Goal: Information Seeking & Learning: Learn about a topic

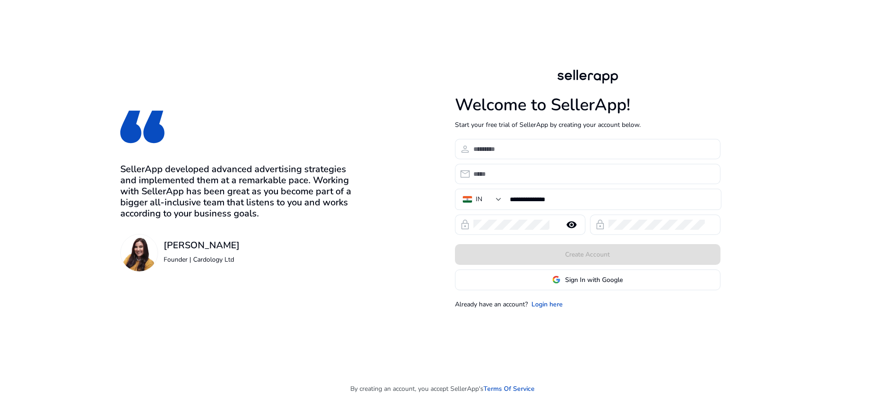
click at [635, 279] on span at bounding box center [587, 279] width 265 height 22
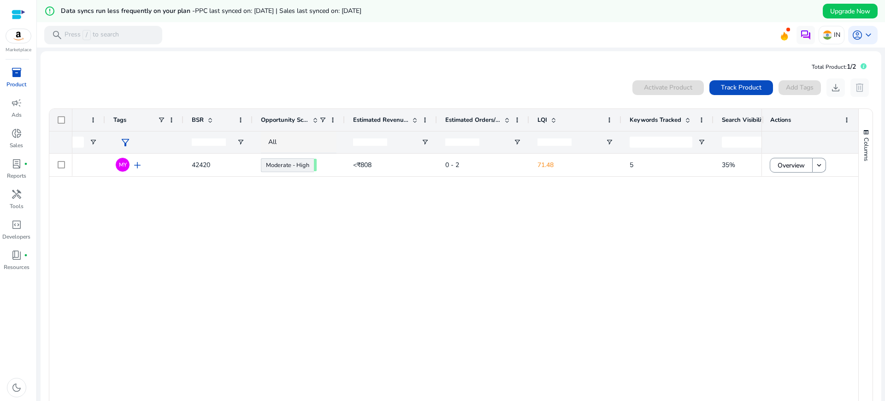
scroll to position [0, 356]
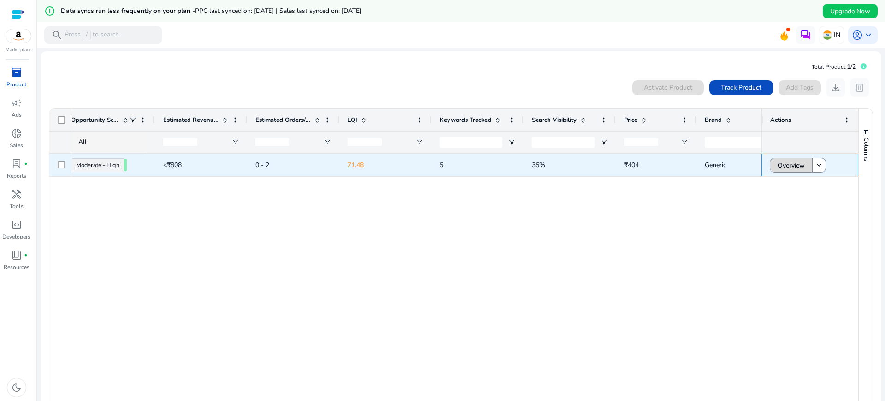
click at [772, 157] on span at bounding box center [791, 165] width 42 height 22
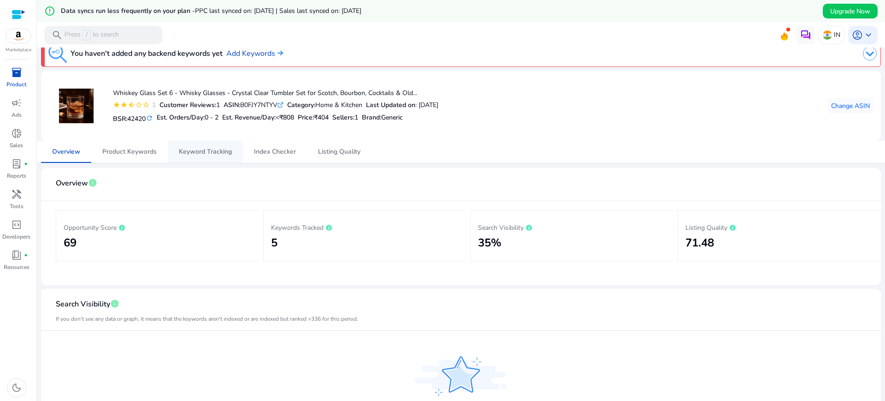
click at [218, 148] on span "Keyword Tracking" at bounding box center [205, 151] width 53 height 6
